Goal: Task Accomplishment & Management: Use online tool/utility

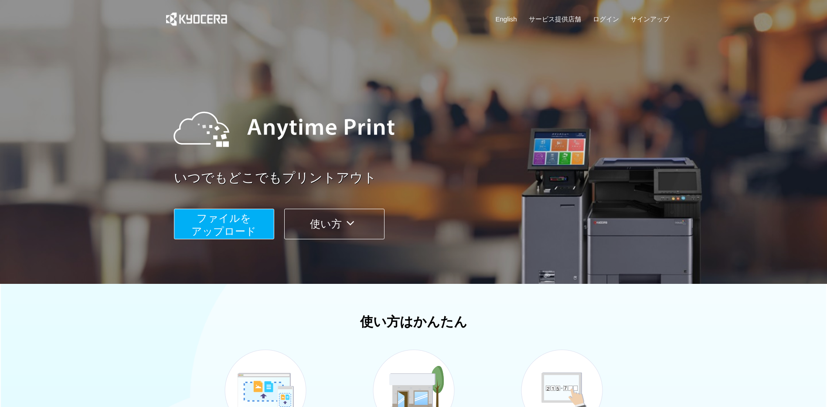
click at [238, 220] on span "ファイルを ​​アップロード" at bounding box center [223, 224] width 65 height 25
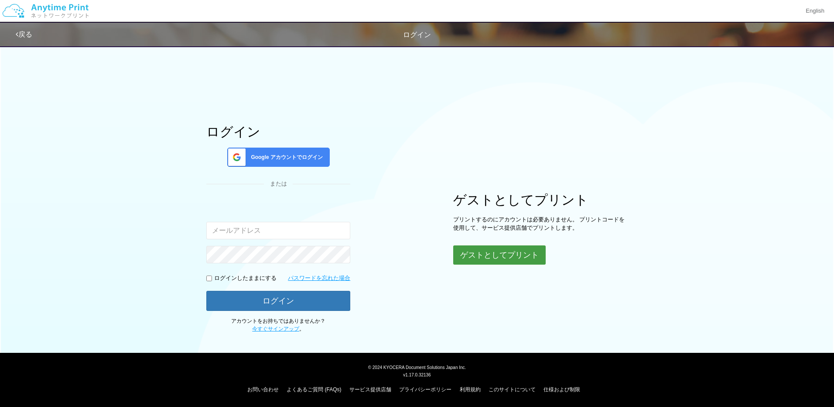
click at [485, 263] on button "ゲストとしてプリント" at bounding box center [499, 254] width 92 height 19
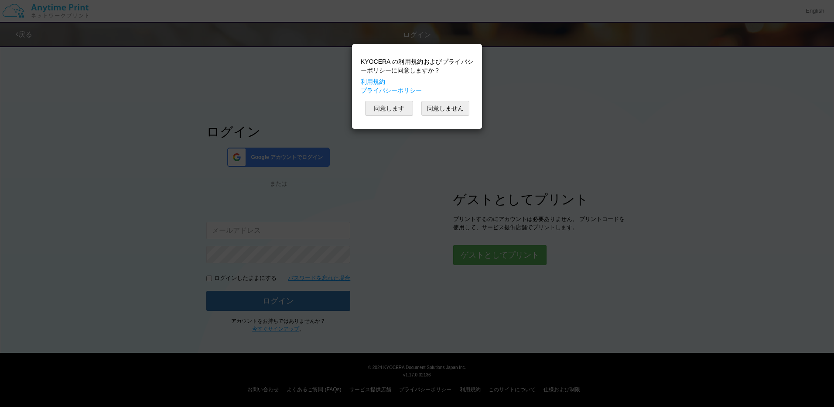
click at [400, 101] on button "同意します" at bounding box center [389, 108] width 48 height 15
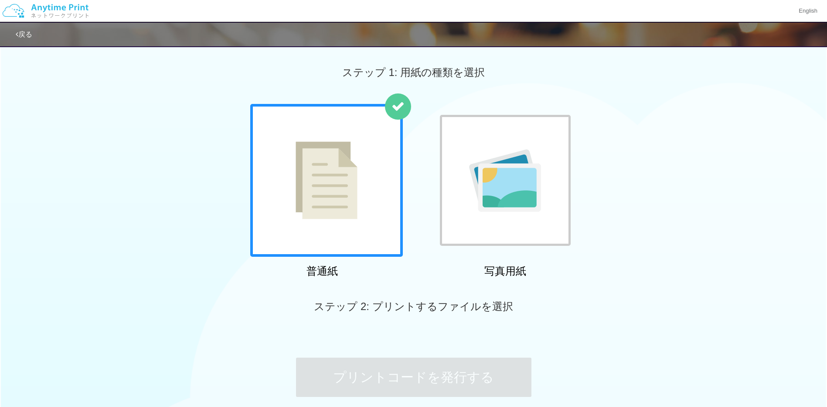
click at [342, 192] on img at bounding box center [327, 180] width 62 height 78
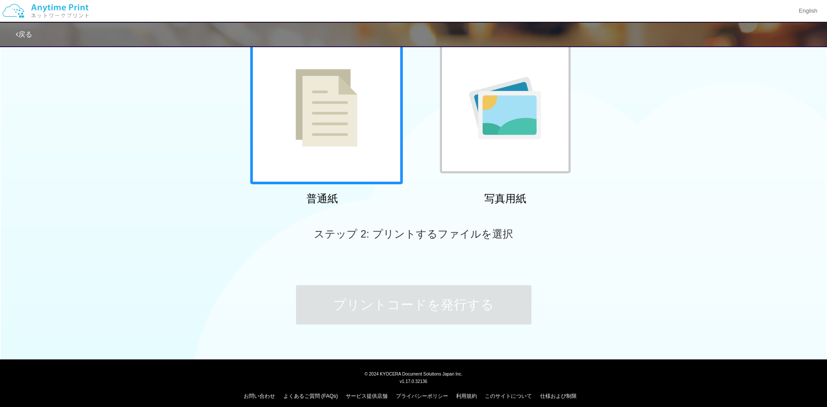
scroll to position [79, 0]
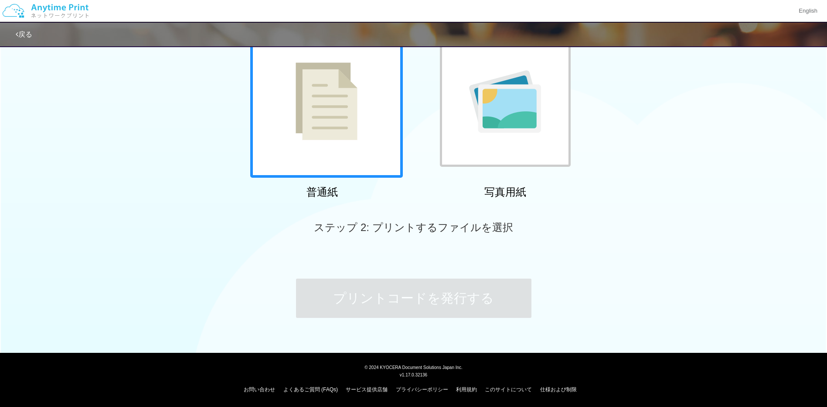
click at [357, 150] on div at bounding box center [326, 101] width 153 height 153
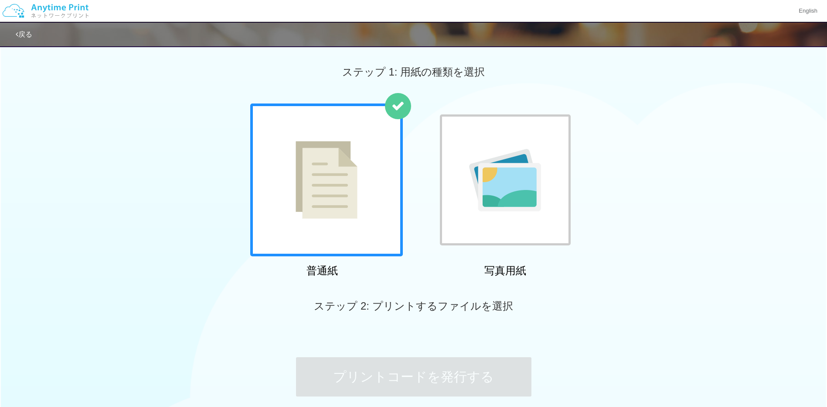
scroll to position [0, 0]
click at [327, 220] on div at bounding box center [326, 180] width 153 height 153
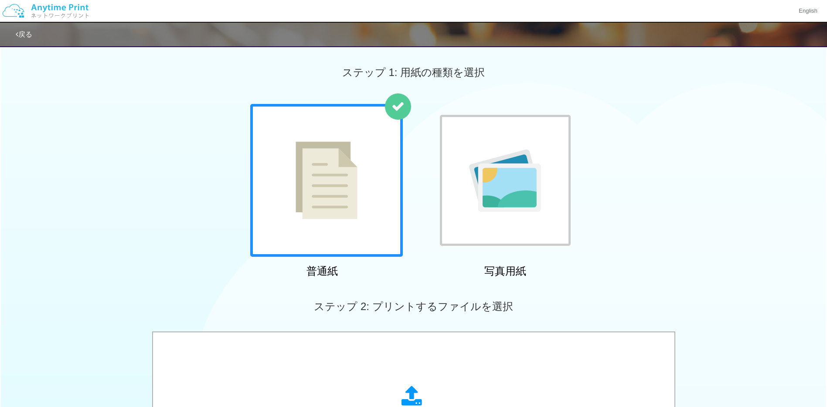
click at [384, 296] on div "ステップ 2: プリントするファイルを選択" at bounding box center [413, 306] width 827 height 50
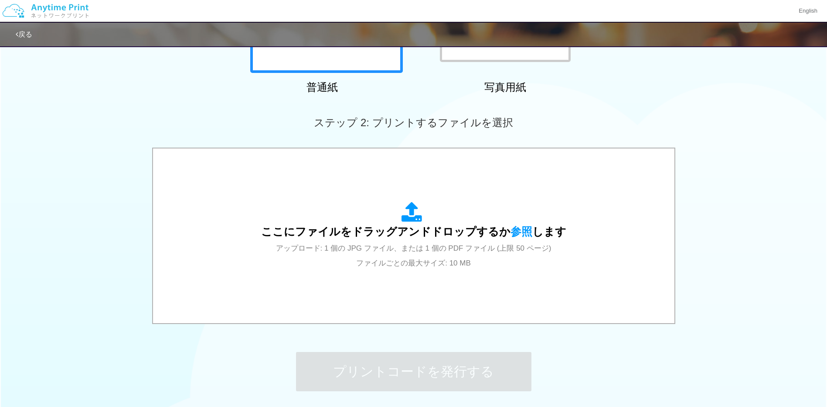
scroll to position [187, 0]
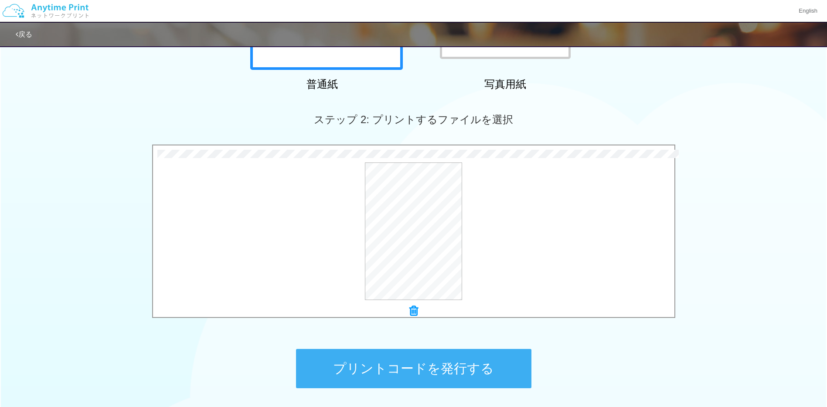
click at [446, 361] on button "プリントコードを発行する" at bounding box center [414, 368] width 236 height 39
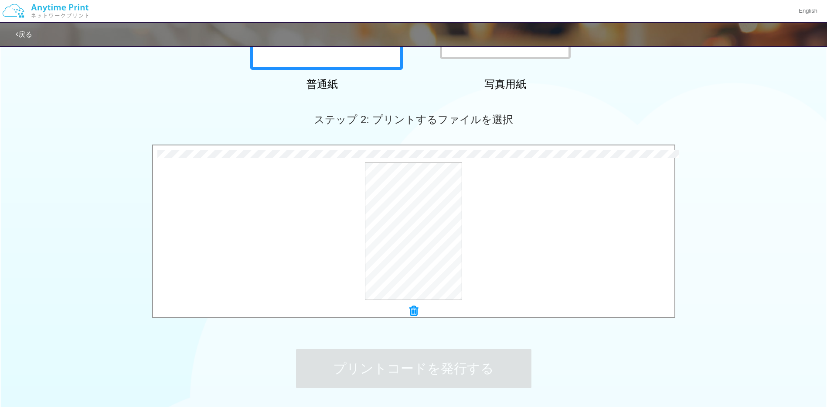
scroll to position [0, 0]
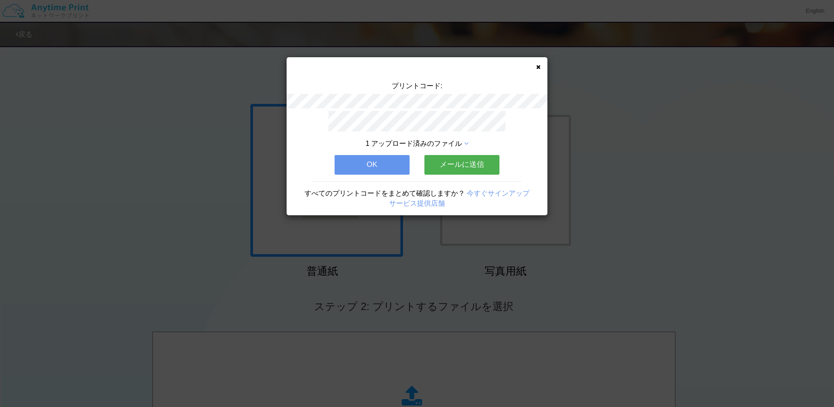
click at [376, 165] on button "OK" at bounding box center [372, 164] width 75 height 19
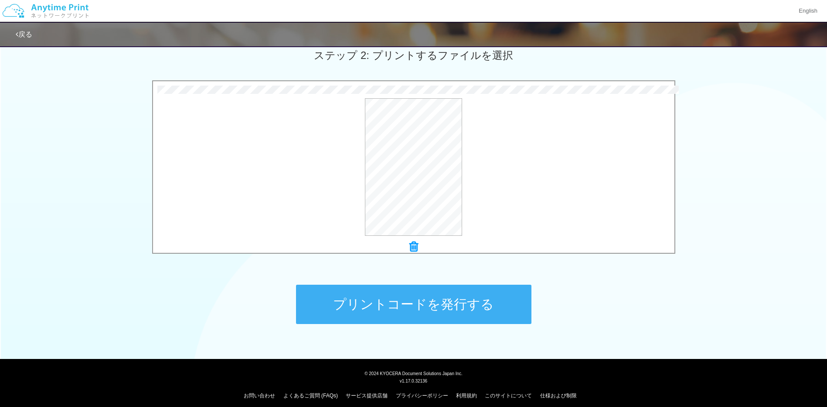
scroll to position [257, 0]
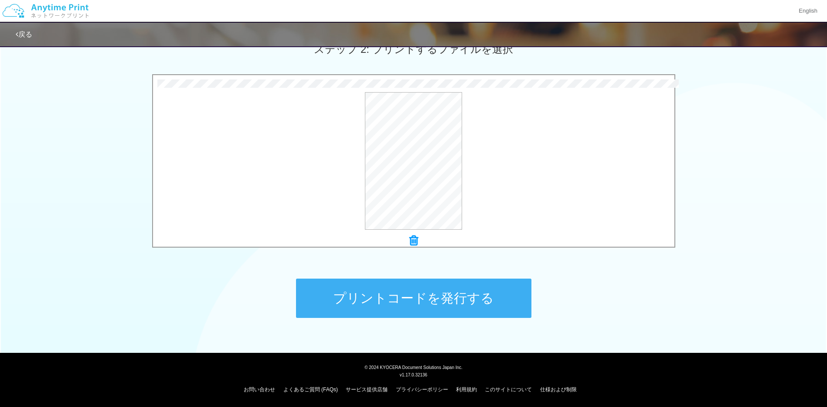
click at [485, 304] on button "プリントコードを発行する" at bounding box center [414, 297] width 236 height 39
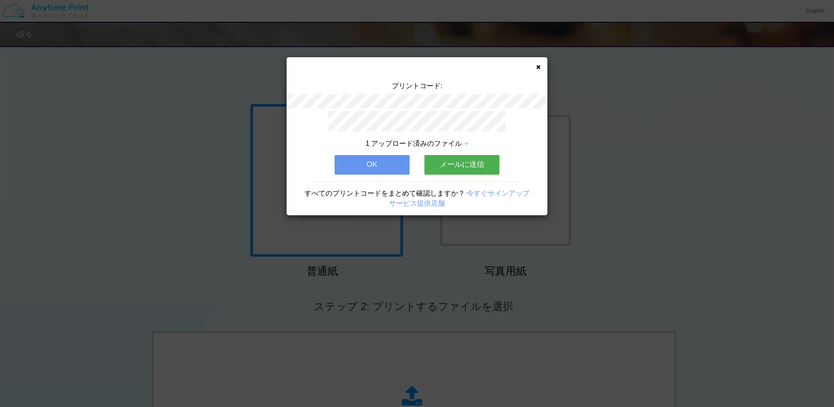
click at [335, 159] on button "OK" at bounding box center [372, 164] width 75 height 19
